Goal: Information Seeking & Learning: Learn about a topic

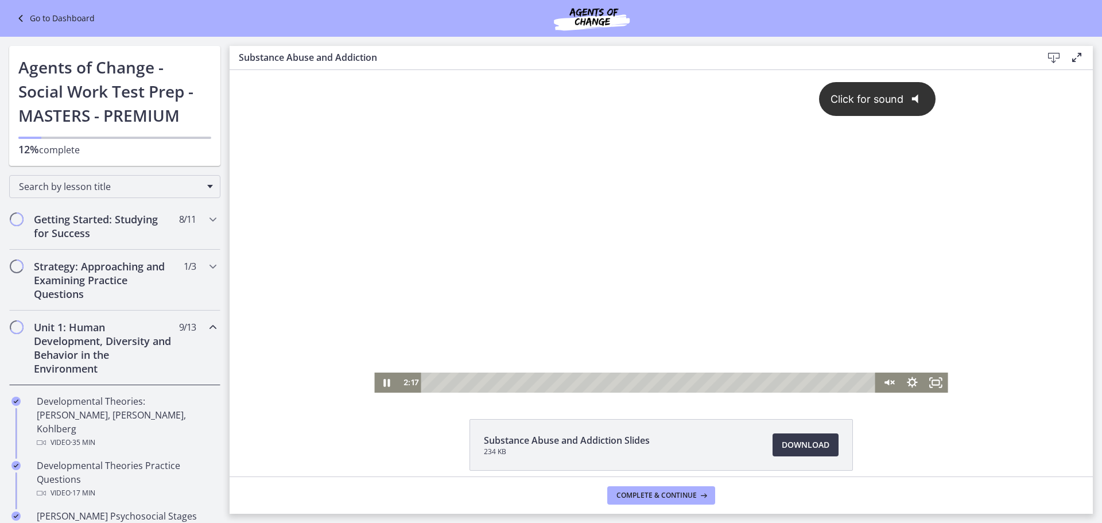
click at [549, 290] on div "Click for sound @keyframes VOLUME_SMALL_WAVE_FLASH { 0% { opacity: 0; } 33% { o…" at bounding box center [660, 221] width 573 height 302
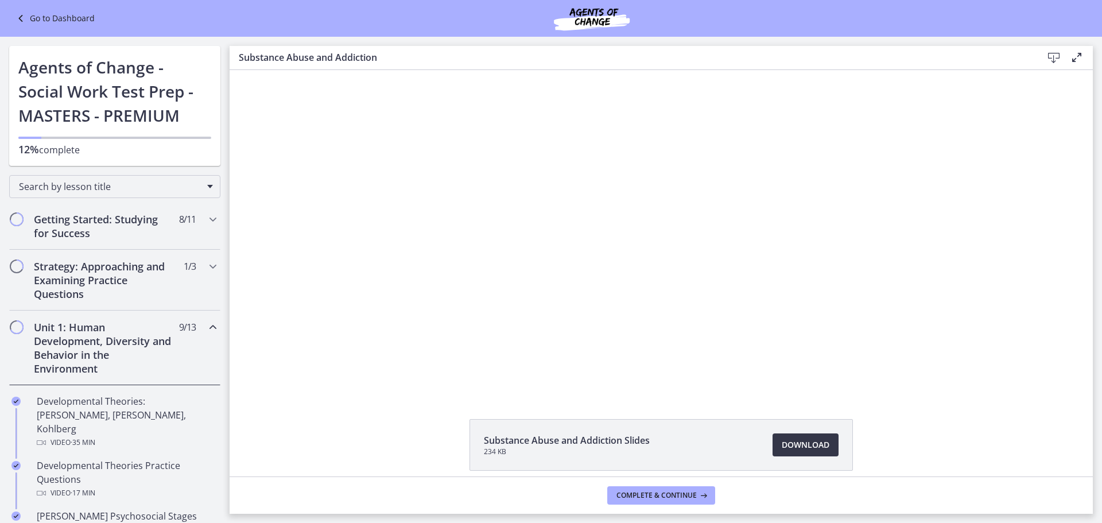
click at [802, 450] on span "Download Opens in a new window" at bounding box center [805, 445] width 48 height 14
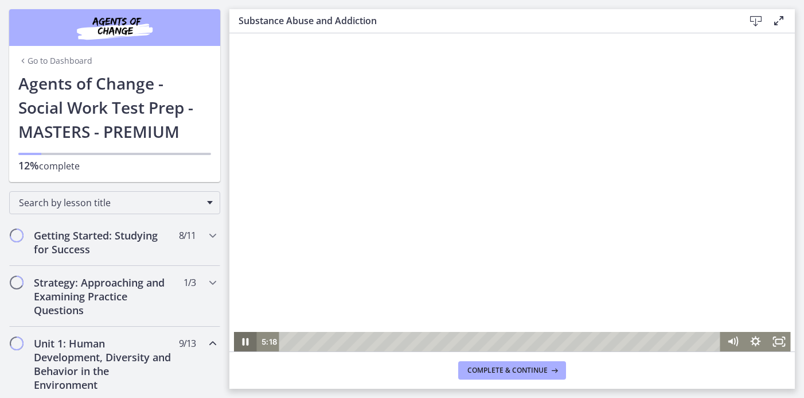
drag, startPoint x: 243, startPoint y: 339, endPoint x: 238, endPoint y: 343, distance: 6.1
click at [243, 339] on icon "Pause" at bounding box center [244, 342] width 23 height 20
click at [243, 342] on icon "Play Video" at bounding box center [246, 341] width 6 height 8
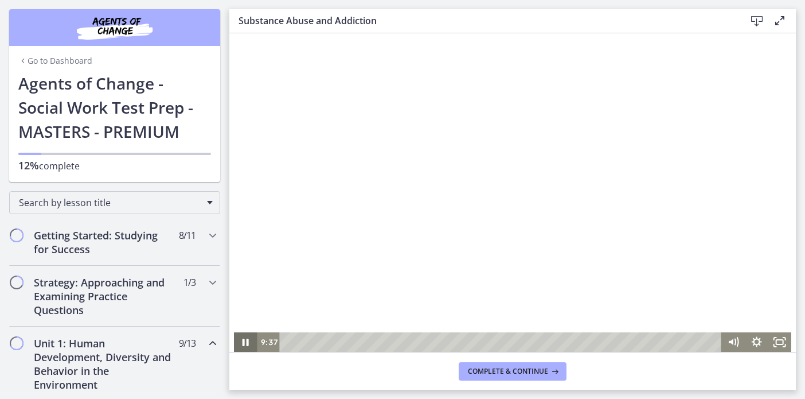
drag, startPoint x: 239, startPoint y: 342, endPoint x: 240, endPoint y: 332, distance: 9.9
click at [243, 341] on icon "Pause" at bounding box center [246, 341] width 6 height 7
click at [238, 341] on icon "Play Video" at bounding box center [247, 342] width 24 height 20
click at [241, 346] on icon "Pause" at bounding box center [246, 342] width 28 height 24
drag, startPoint x: 236, startPoint y: 345, endPoint x: 243, endPoint y: 344, distance: 6.5
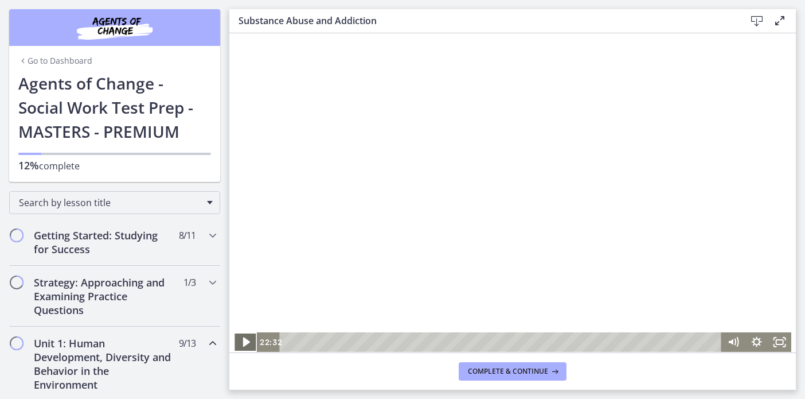
click at [238, 346] on icon "Play Video" at bounding box center [246, 342] width 28 height 24
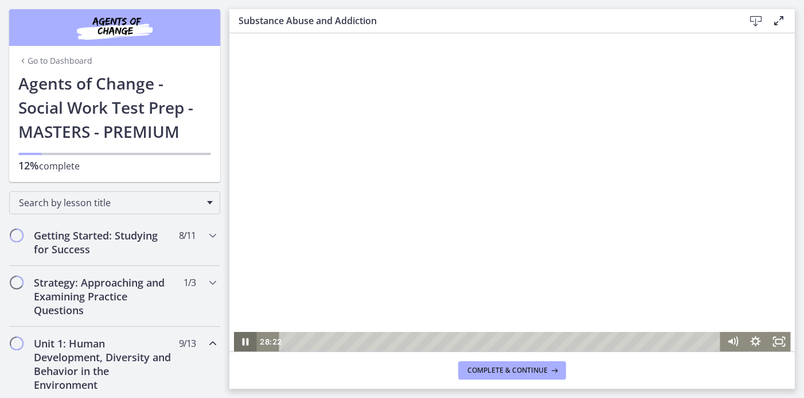
click at [243, 344] on icon "Pause" at bounding box center [246, 341] width 6 height 7
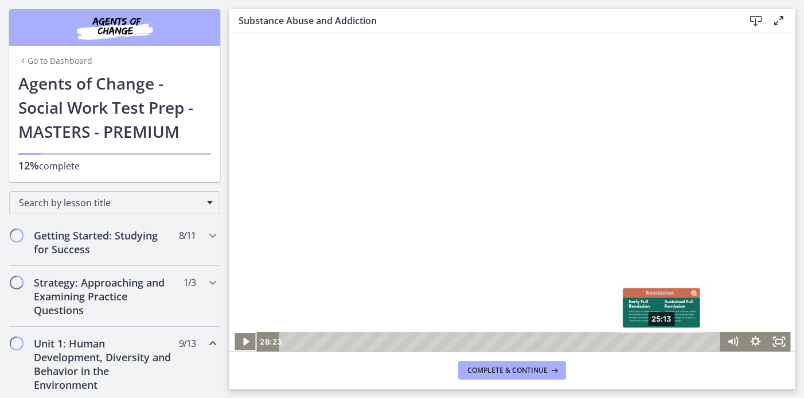
click at [658, 341] on div "25:13" at bounding box center [501, 342] width 427 height 20
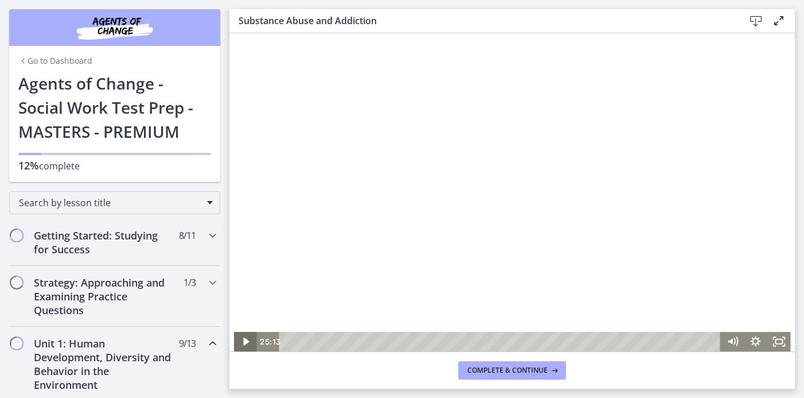
click at [235, 342] on icon "Play Video" at bounding box center [246, 342] width 23 height 20
click at [243, 345] on icon "Pause" at bounding box center [246, 341] width 6 height 7
click at [243, 339] on icon "Play Video" at bounding box center [246, 342] width 23 height 20
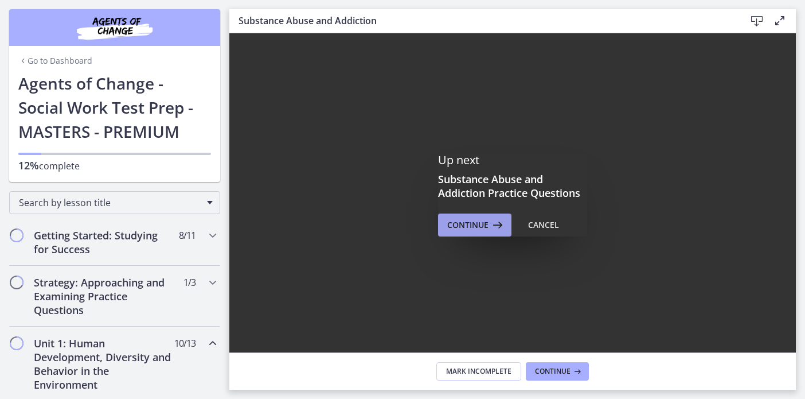
click at [479, 223] on span "Continue" at bounding box center [467, 225] width 41 height 14
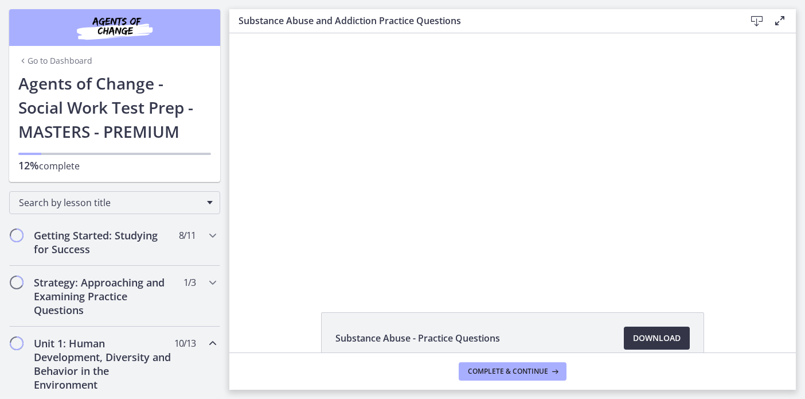
click at [643, 341] on span "Download Opens in a new window" at bounding box center [657, 338] width 48 height 14
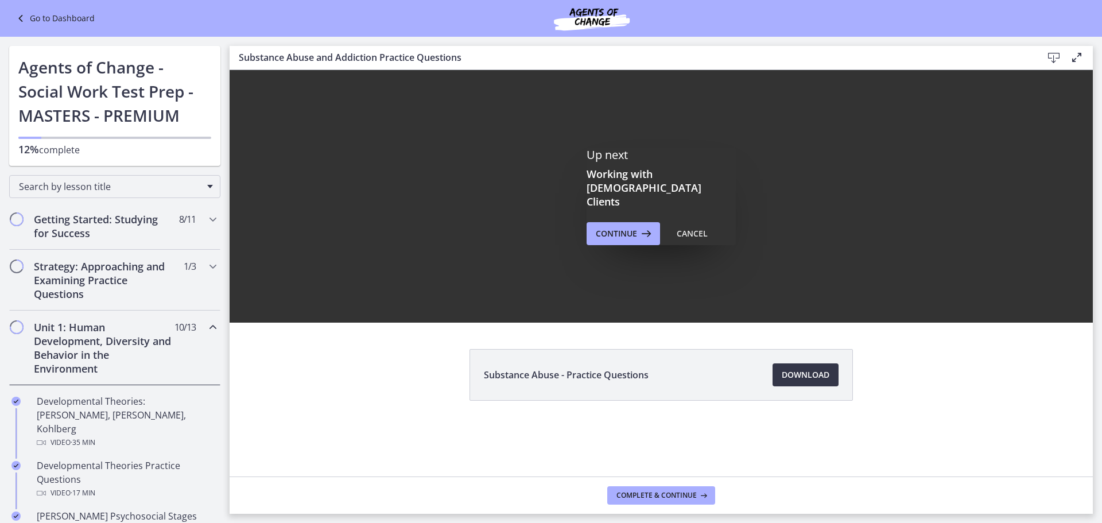
click at [819, 378] on span "Download Opens in a new window" at bounding box center [805, 375] width 48 height 14
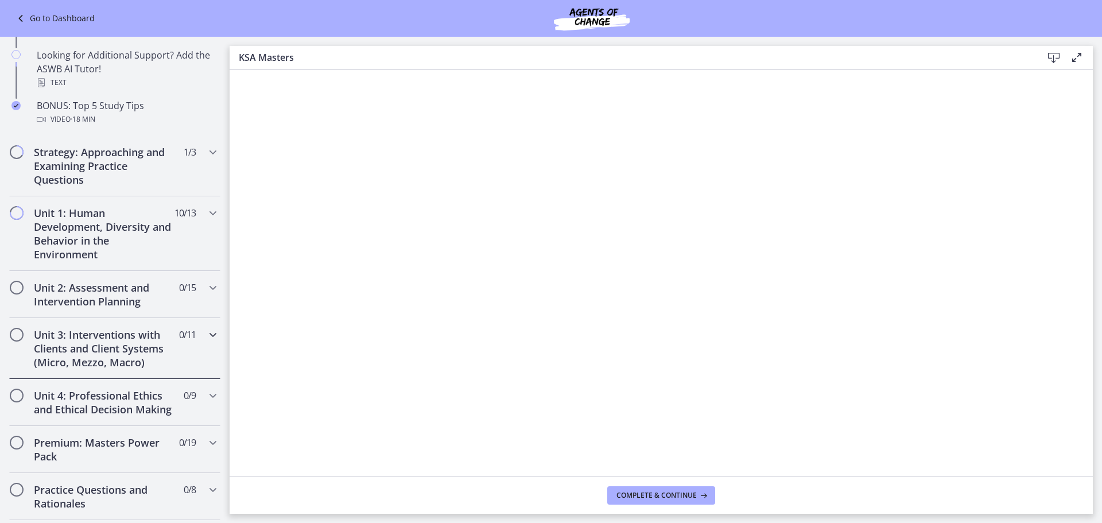
scroll to position [631, 0]
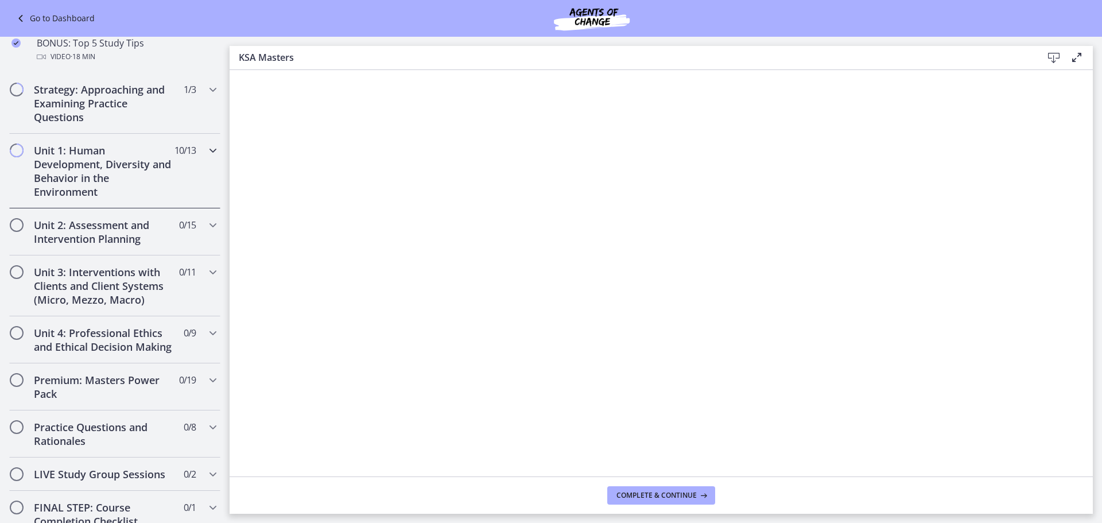
click at [82, 185] on h2 "Unit 1: Human Development, Diversity and Behavior in the Environment" at bounding box center [104, 170] width 140 height 55
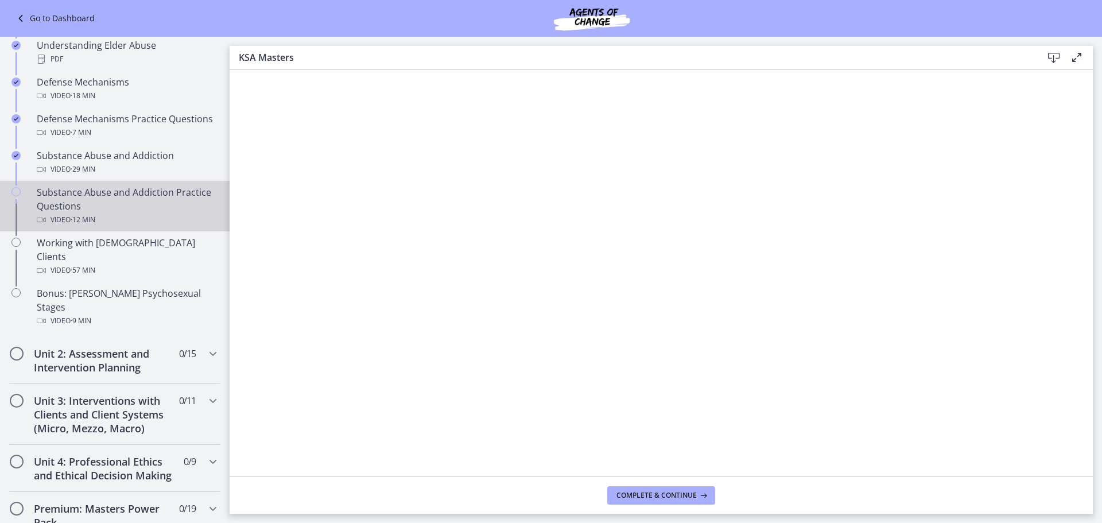
click at [88, 195] on div "Substance Abuse and Addiction Practice Questions Video · 12 min" at bounding box center [126, 205] width 179 height 41
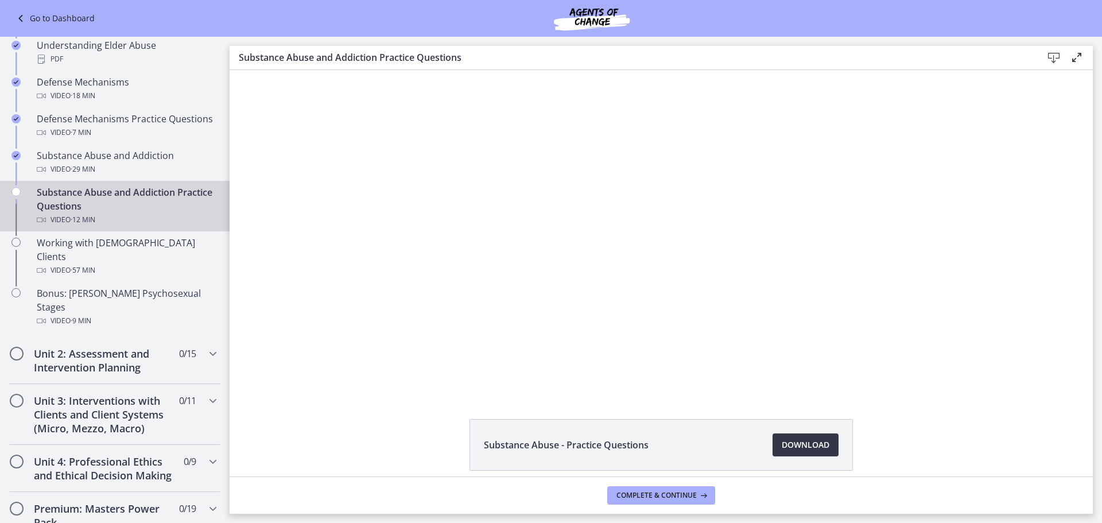
click at [804, 443] on span "Download Opens in a new window" at bounding box center [805, 445] width 48 height 14
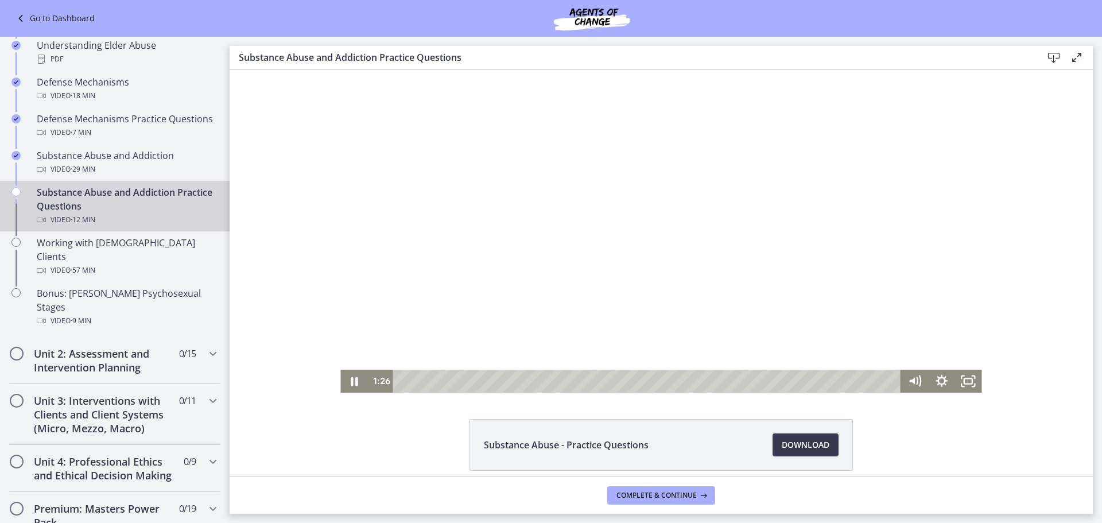
click at [491, 380] on div "Playbar" at bounding box center [649, 380] width 492 height 23
click at [527, 379] on div "Playbar" at bounding box center [649, 380] width 492 height 23
click at [352, 356] on div at bounding box center [660, 231] width 641 height 322
click at [345, 379] on icon "Play Video" at bounding box center [355, 381] width 32 height 28
click at [583, 379] on div "4:20" at bounding box center [649, 380] width 492 height 23
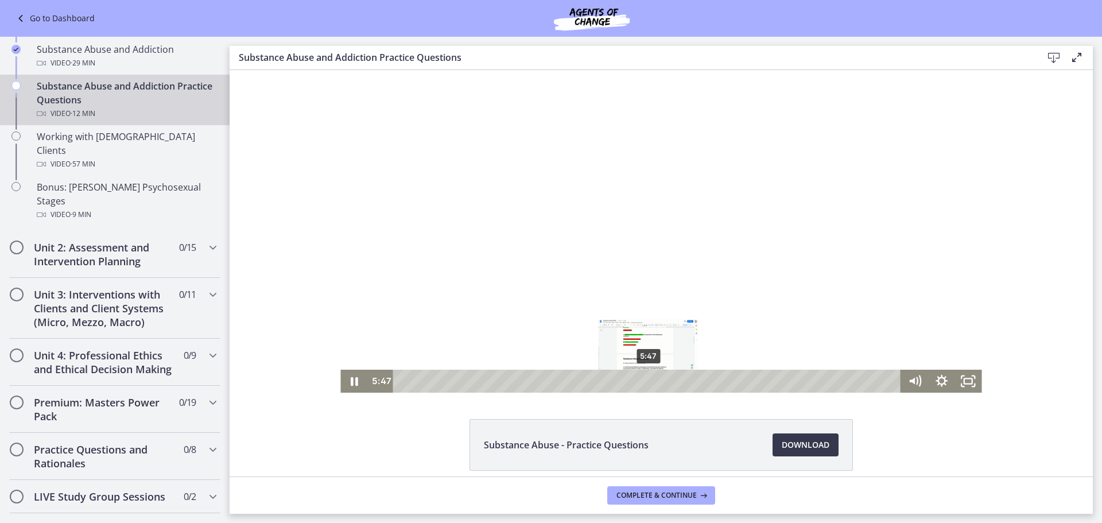
click at [644, 380] on div "5:47" at bounding box center [649, 380] width 492 height 23
click at [664, 381] on div "6:14" at bounding box center [649, 380] width 492 height 23
click at [698, 384] on div "7:02" at bounding box center [649, 380] width 492 height 23
click at [719, 381] on div "7:32" at bounding box center [649, 380] width 492 height 23
click at [738, 382] on div "7:59" at bounding box center [649, 380] width 492 height 23
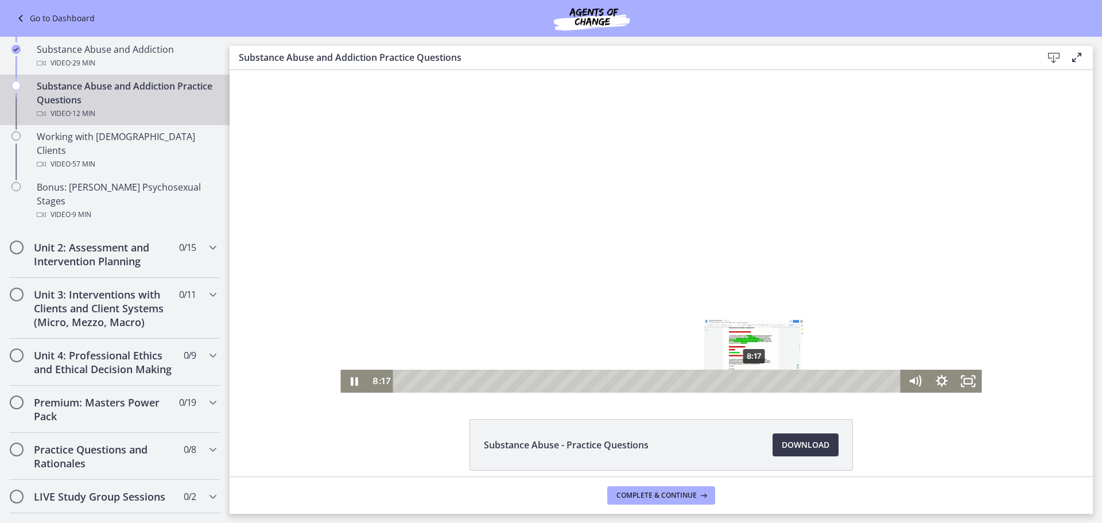
click at [750, 382] on div "8:17" at bounding box center [649, 380] width 492 height 23
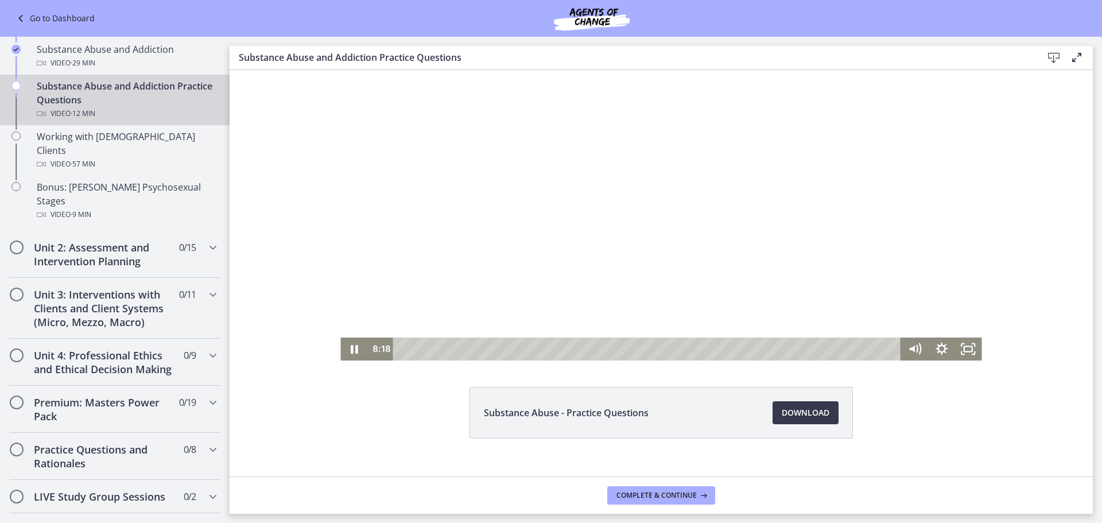
scroll to position [49, 0]
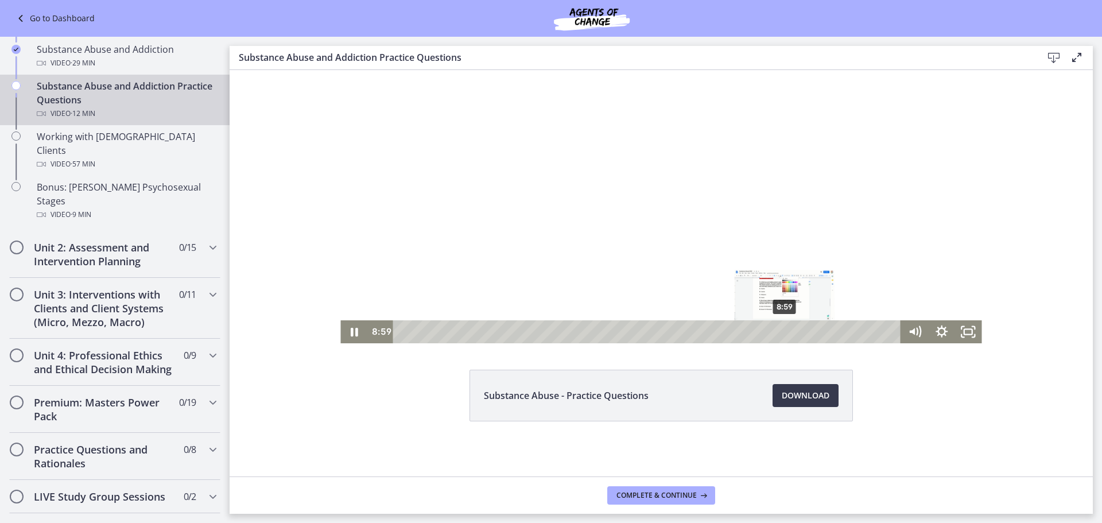
click at [781, 332] on div "8:59" at bounding box center [649, 331] width 492 height 23
click at [796, 334] on div "9:21" at bounding box center [649, 331] width 492 height 23
click at [803, 334] on div "9:31" at bounding box center [649, 331] width 492 height 23
click at [819, 332] on div "9:53" at bounding box center [649, 331] width 492 height 23
click at [891, 332] on div "11:34" at bounding box center [649, 331] width 492 height 23
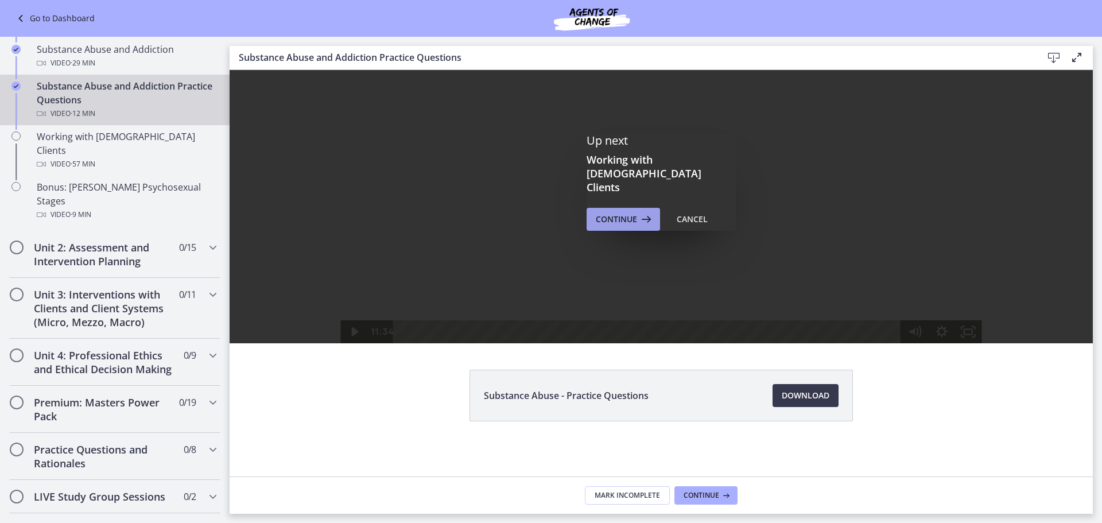
click at [629, 212] on span "Continue" at bounding box center [616, 219] width 41 height 14
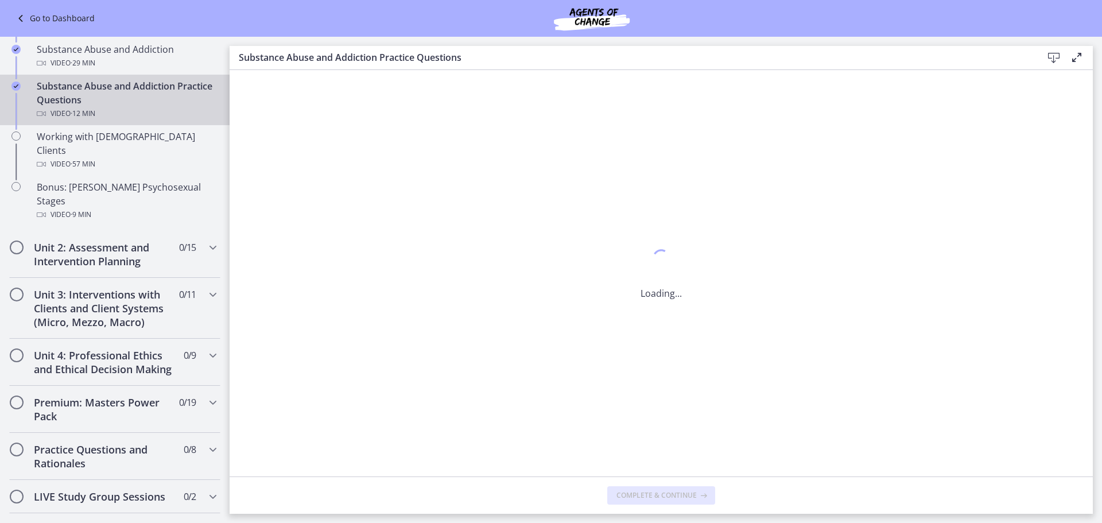
scroll to position [0, 0]
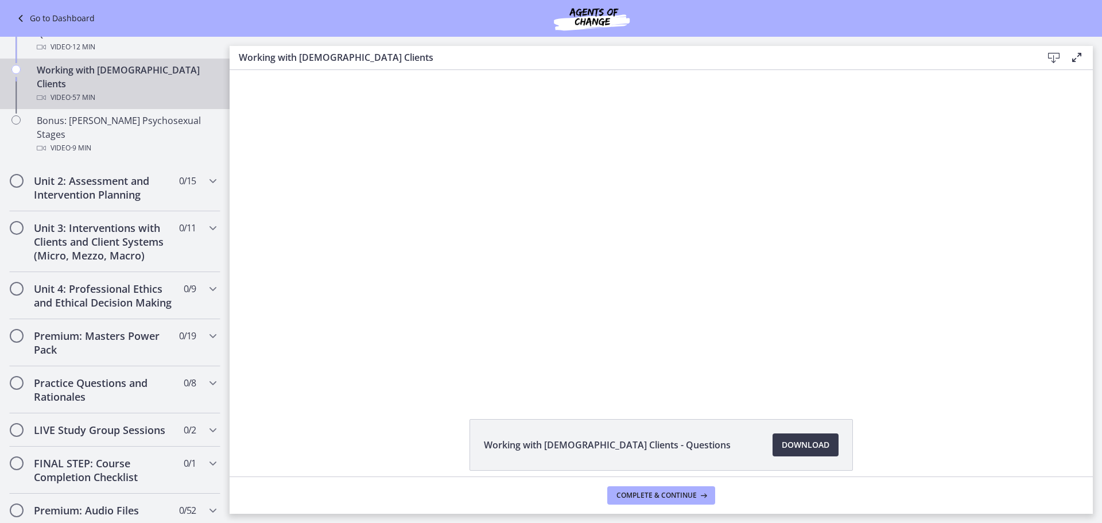
scroll to position [565, 0]
